Goal: Task Accomplishment & Management: Use online tool/utility

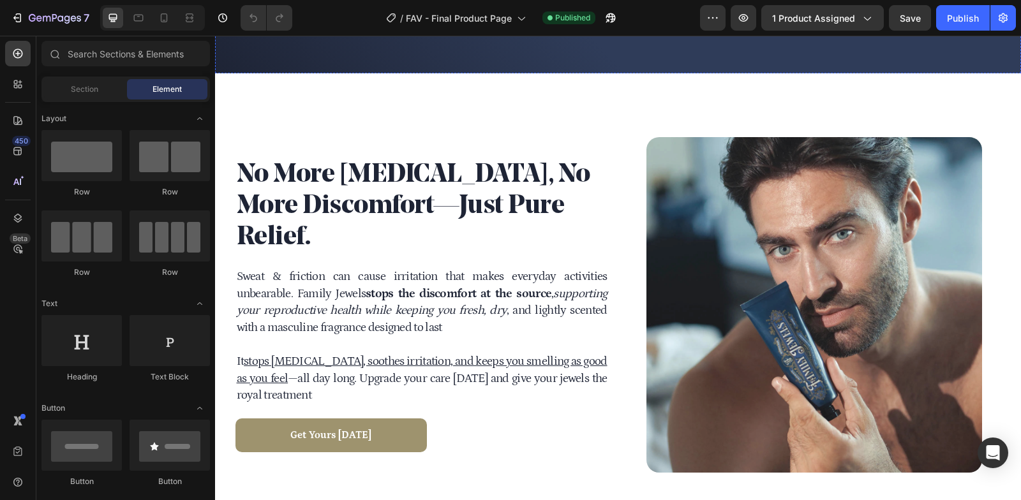
scroll to position [1124, 0]
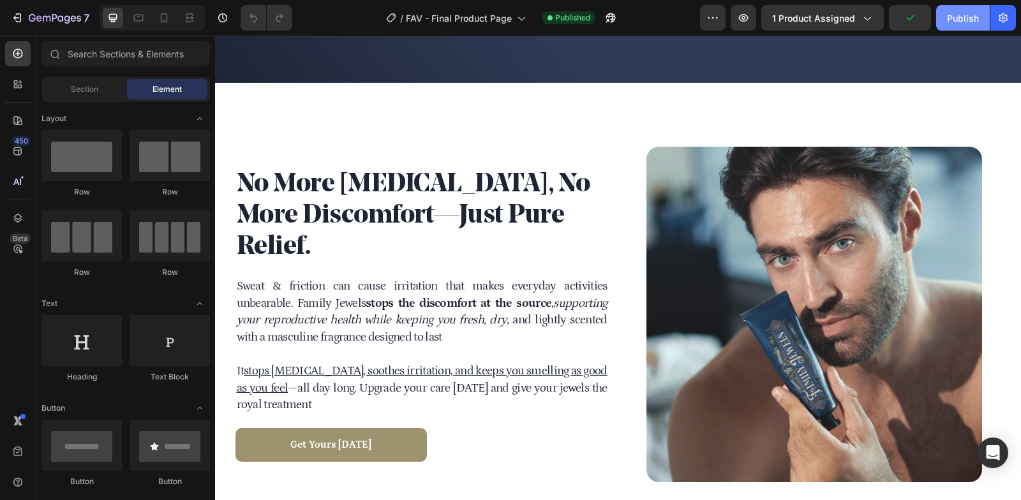
click at [954, 23] on div "Publish" at bounding box center [963, 17] width 32 height 13
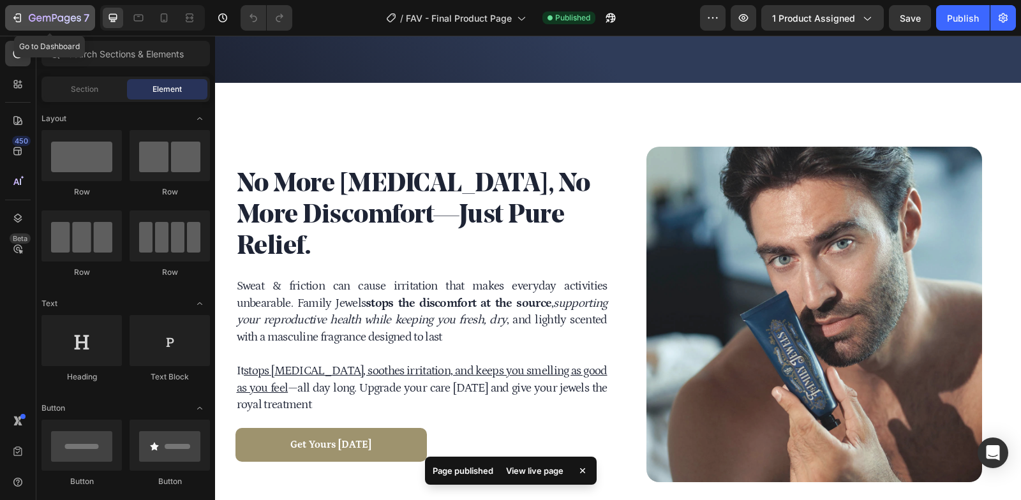
click at [34, 18] on icon "button" at bounding box center [32, 18] width 7 height 8
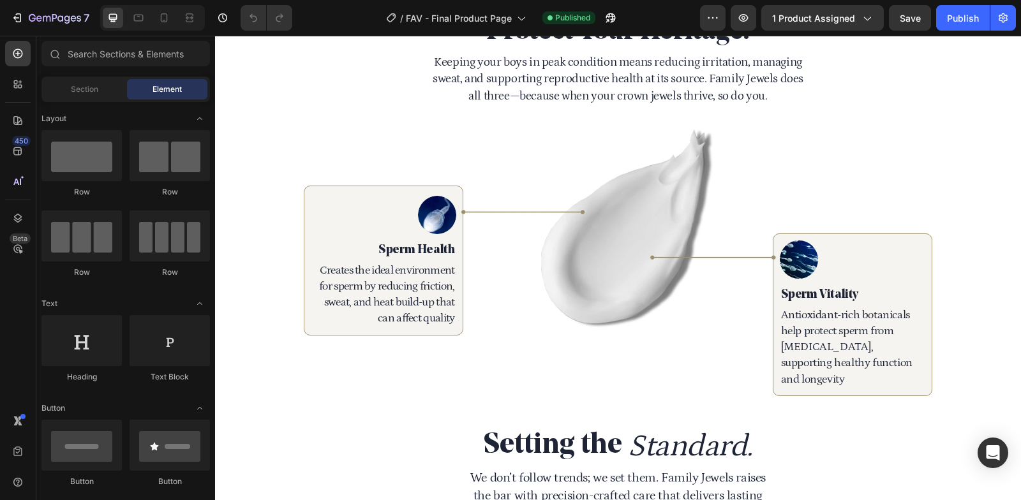
scroll to position [3046, 0]
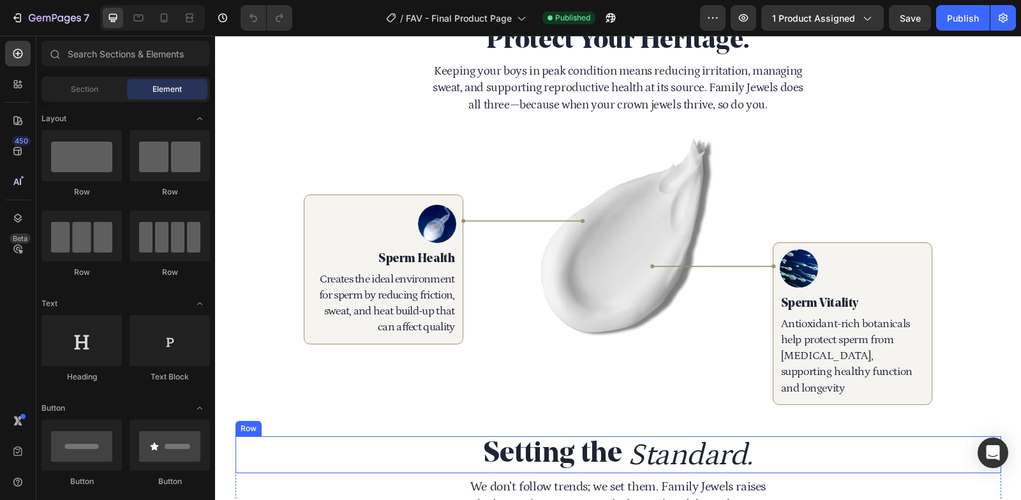
click at [914, 437] on div "Setting the Heading Standard. Text Block Row" at bounding box center [619, 455] width 766 height 37
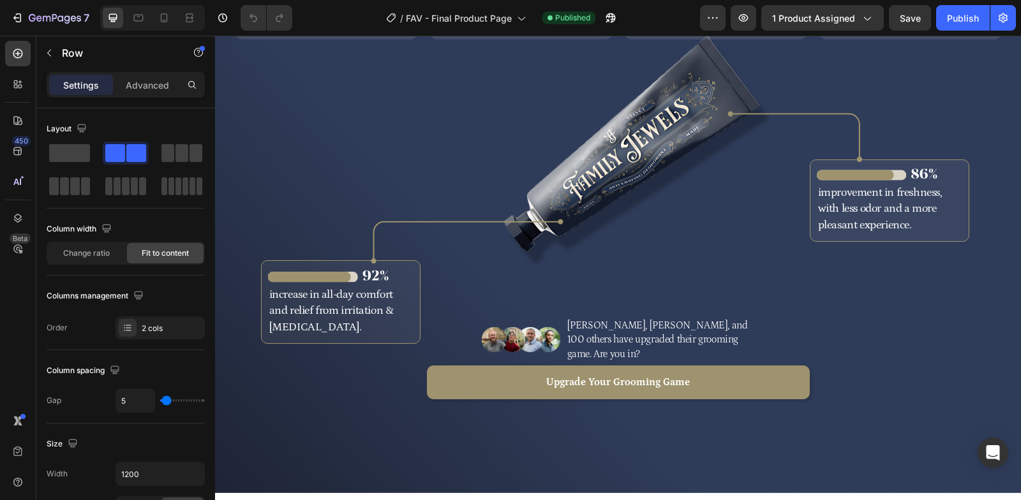
scroll to position [975, 0]
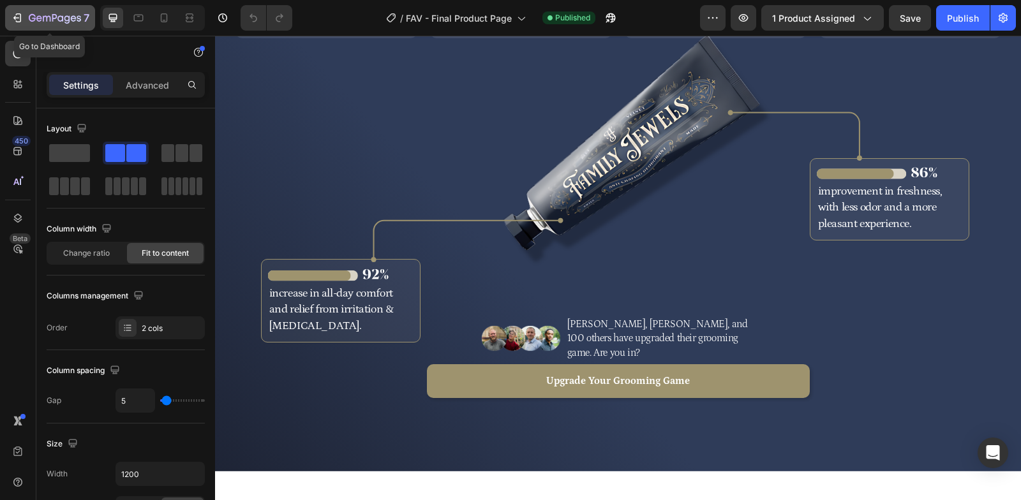
click at [55, 23] on icon "button" at bounding box center [55, 18] width 52 height 11
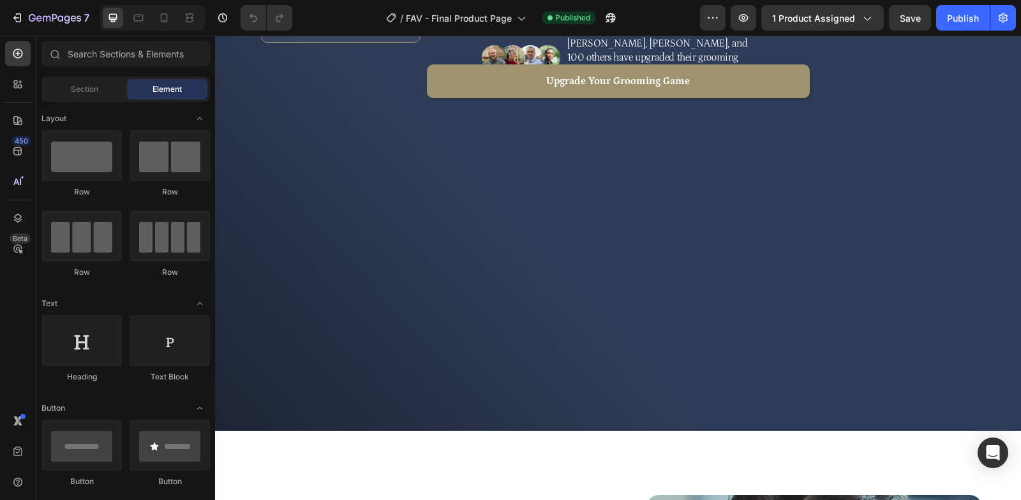
scroll to position [1034, 0]
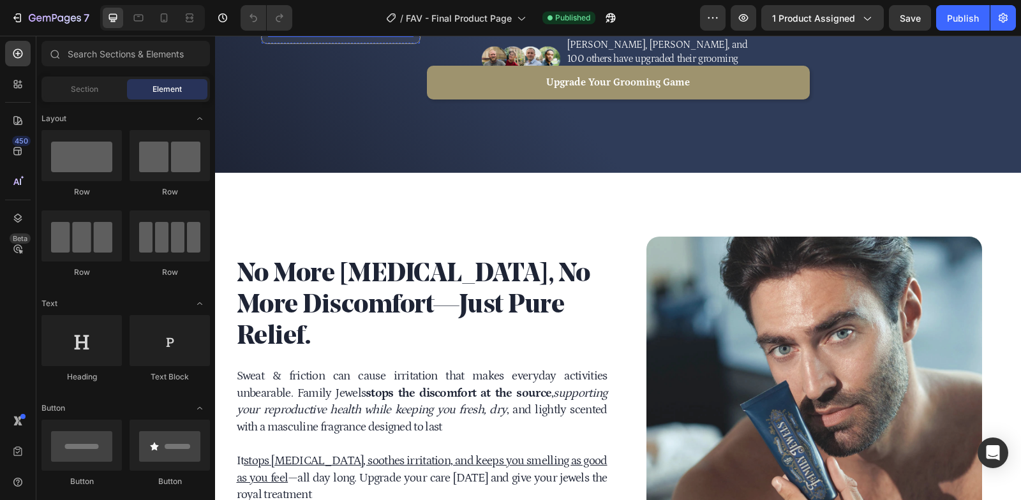
click at [351, 36] on p "increase in all-day comfort and relief from irritation & [MEDICAL_DATA]." at bounding box center [340, 12] width 143 height 49
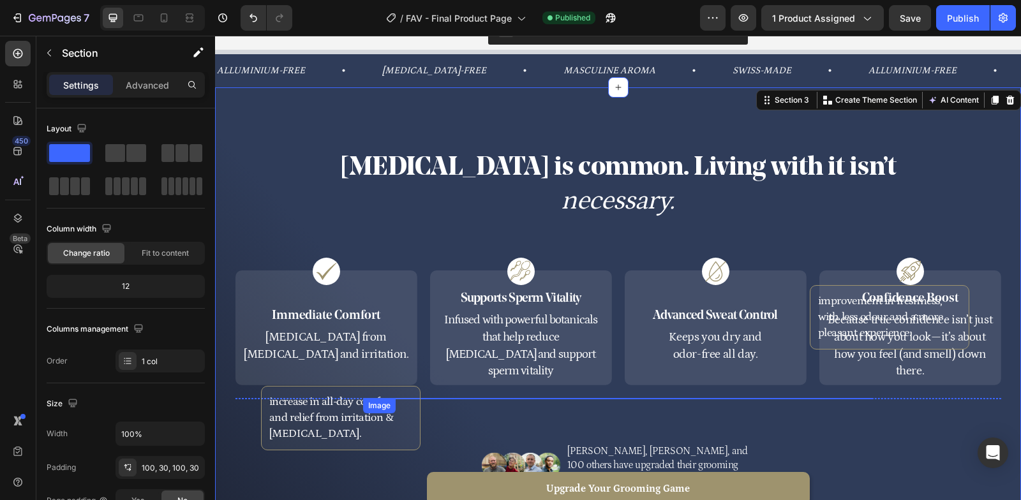
scroll to position [646, 0]
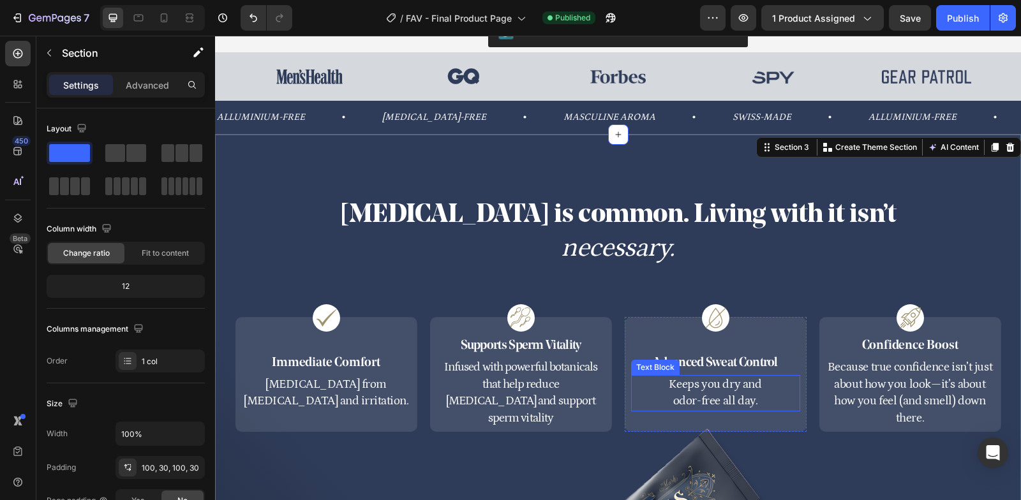
click at [691, 377] on p "Keeps you dry and odor-free all day." at bounding box center [716, 394] width 167 height 34
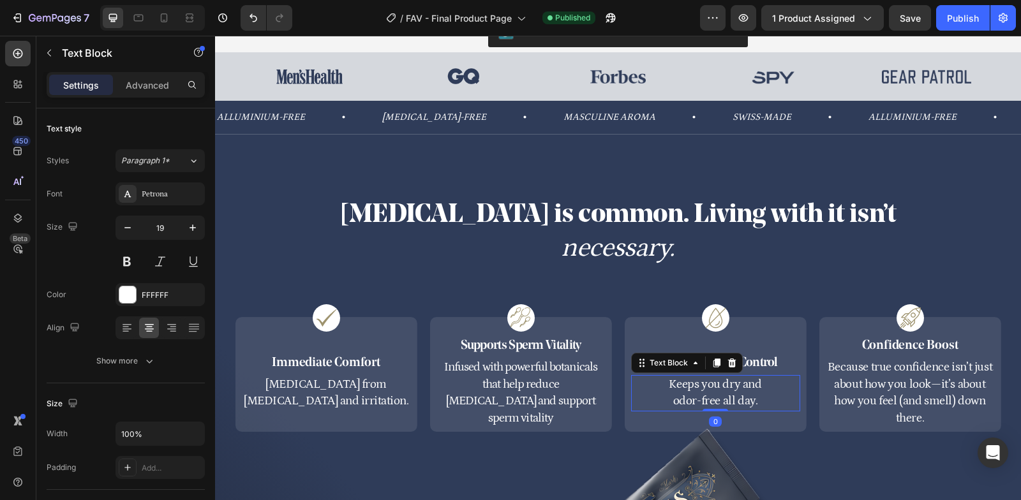
click at [693, 377] on p "Keeps you dry and odor-free all day." at bounding box center [716, 394] width 167 height 34
click at [937, 232] on div "necessary." at bounding box center [619, 248] width 766 height 32
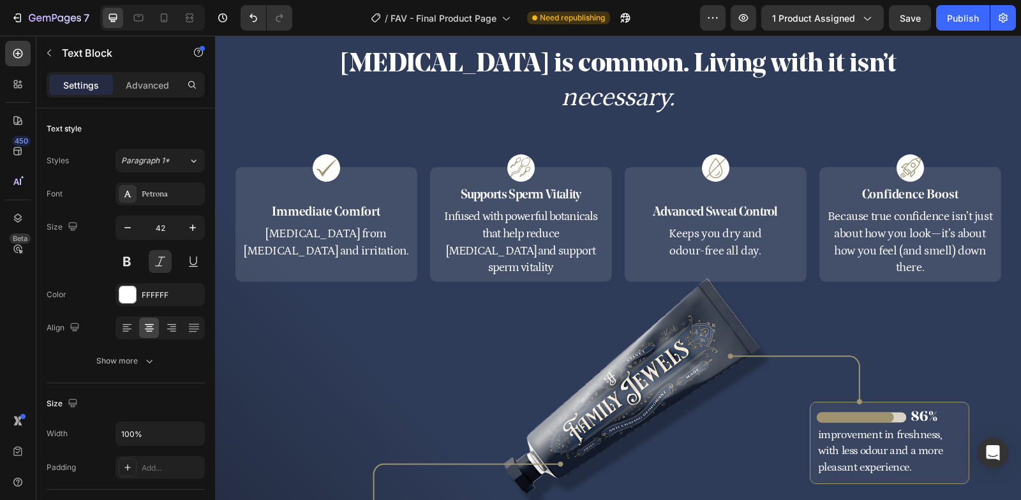
scroll to position [754, 0]
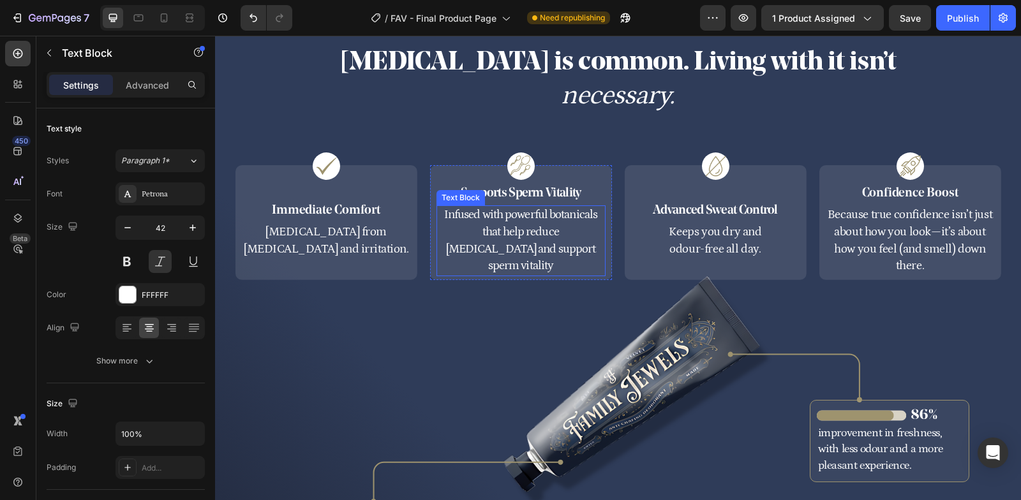
click at [576, 253] on p "Infused with powerful botanicals that help reduce [MEDICAL_DATA] and support sp…" at bounding box center [521, 241] width 167 height 68
click at [597, 260] on p "Infused with powerful botanicals that help reduce [MEDICAL_DATA] and support sp…" at bounding box center [521, 241] width 167 height 68
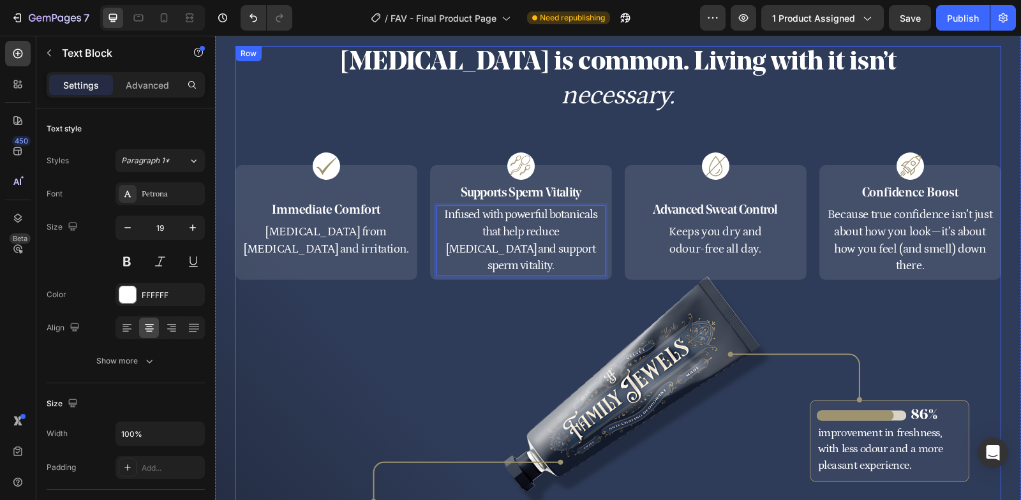
click at [836, 116] on div "[MEDICAL_DATA] is common. Living with it isn’t Heading necessary. Text Block Im…" at bounding box center [619, 279] width 766 height 467
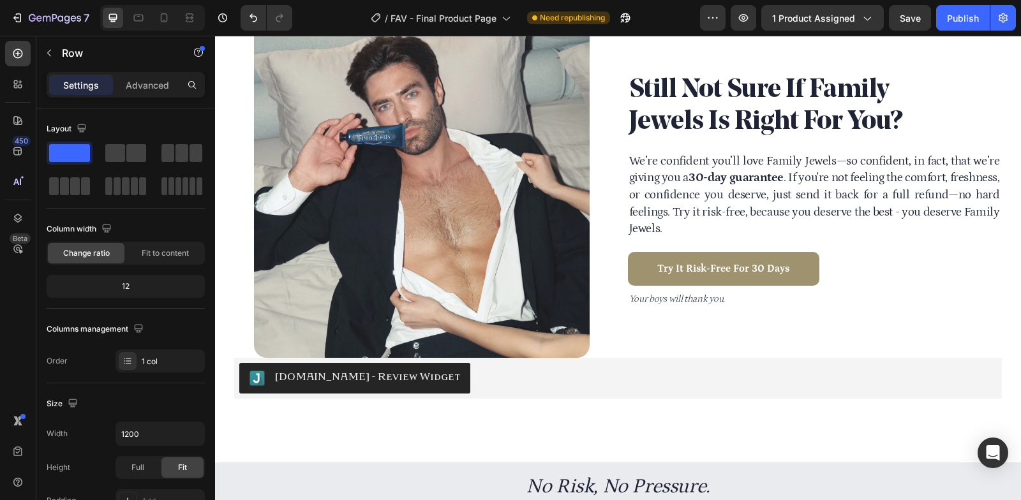
scroll to position [4420, 0]
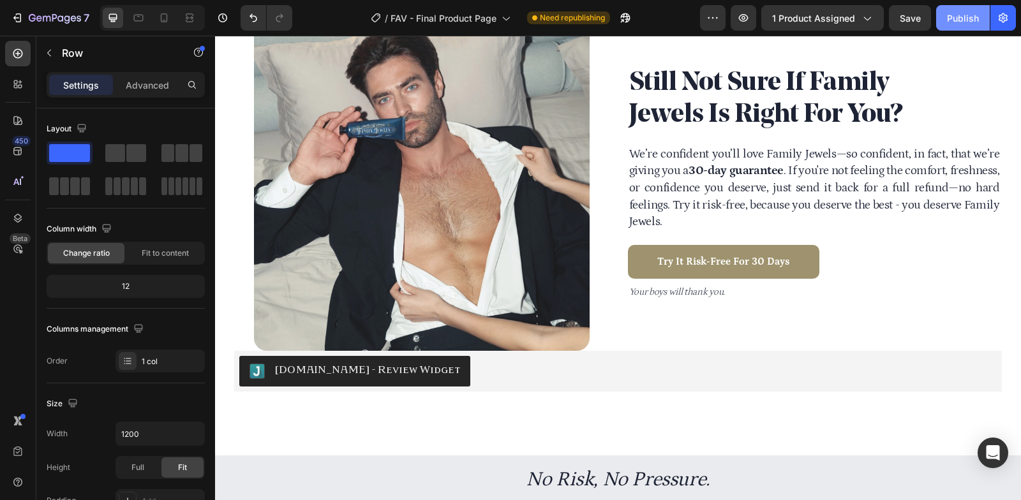
click at [970, 14] on div "Publish" at bounding box center [963, 17] width 32 height 13
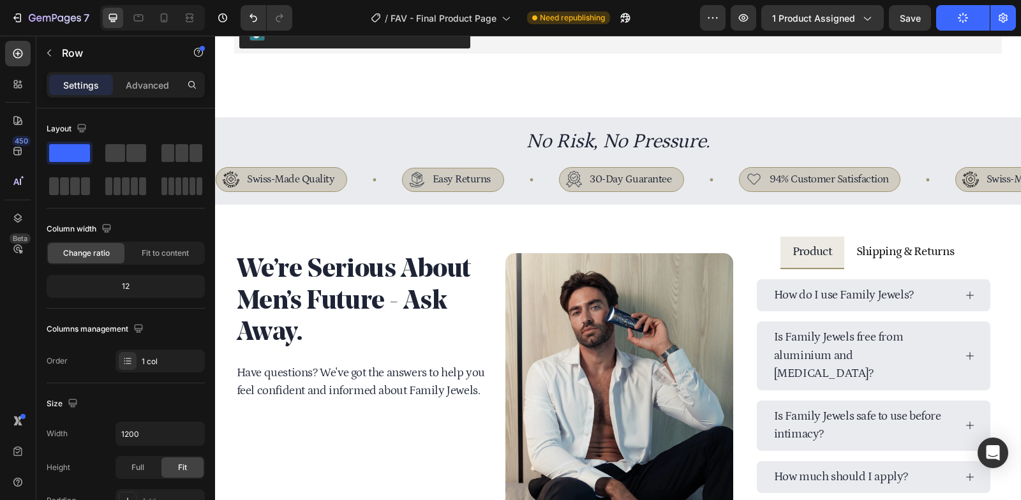
scroll to position [4803, 0]
